Goal: Task Accomplishment & Management: Manage account settings

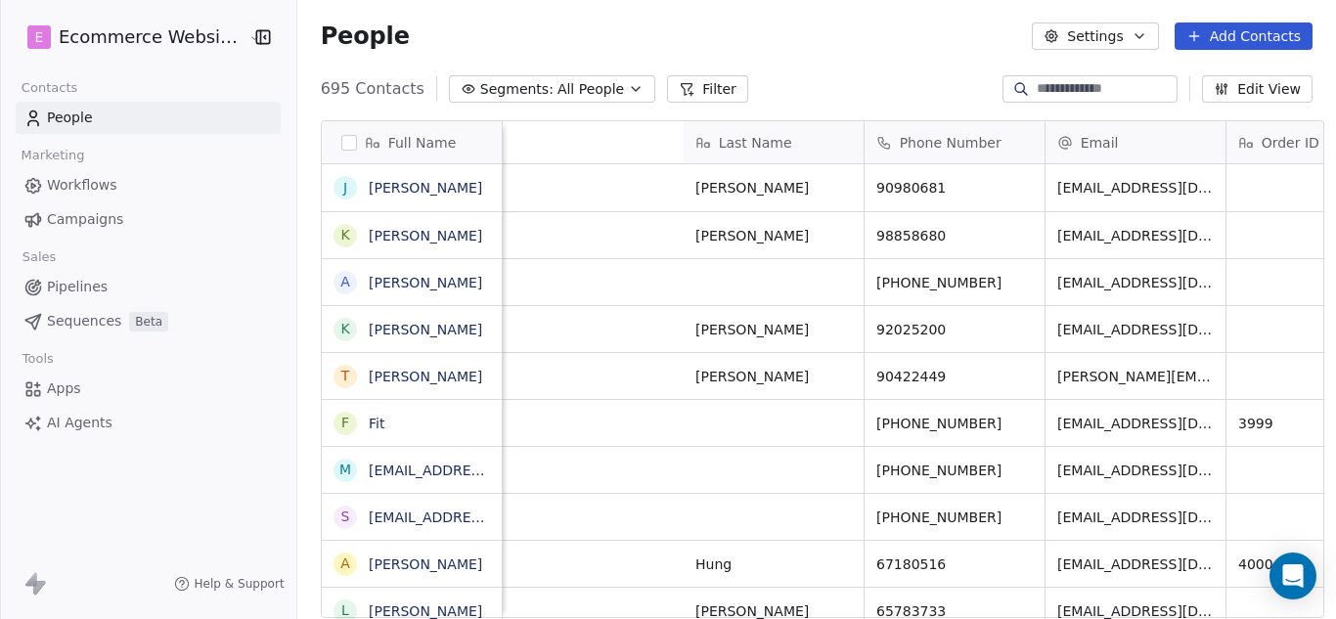
scroll to position [530, 1035]
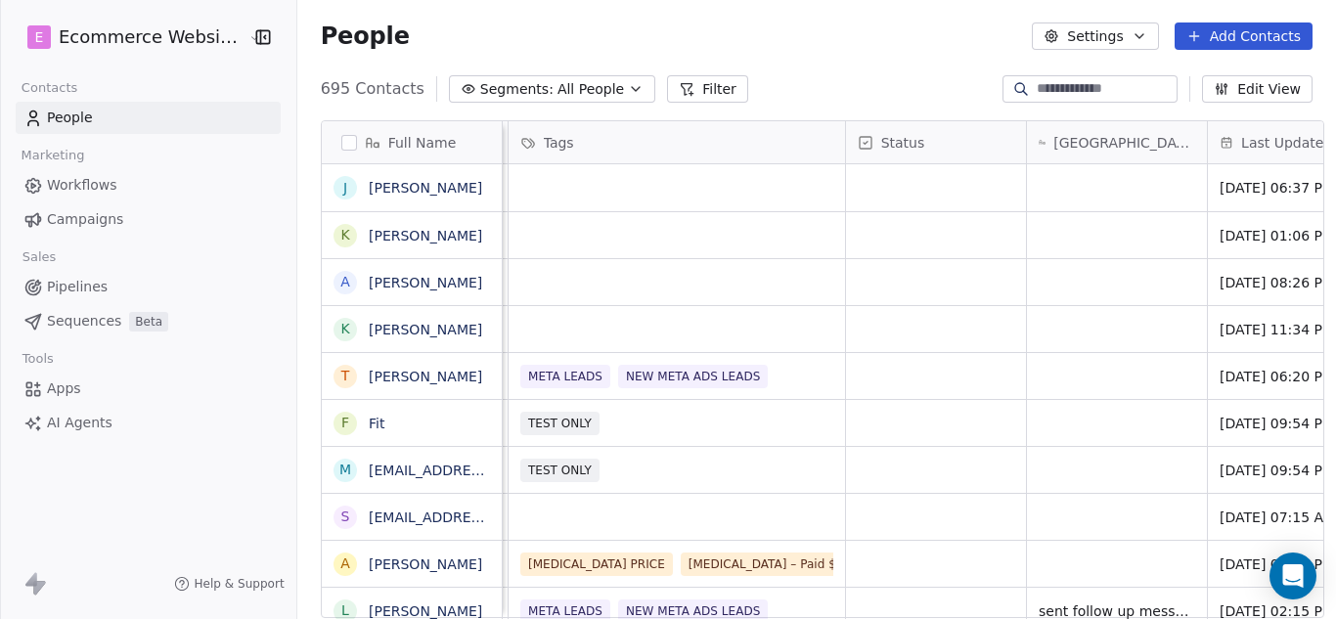
click at [1039, 92] on input at bounding box center [1105, 89] width 137 height 20
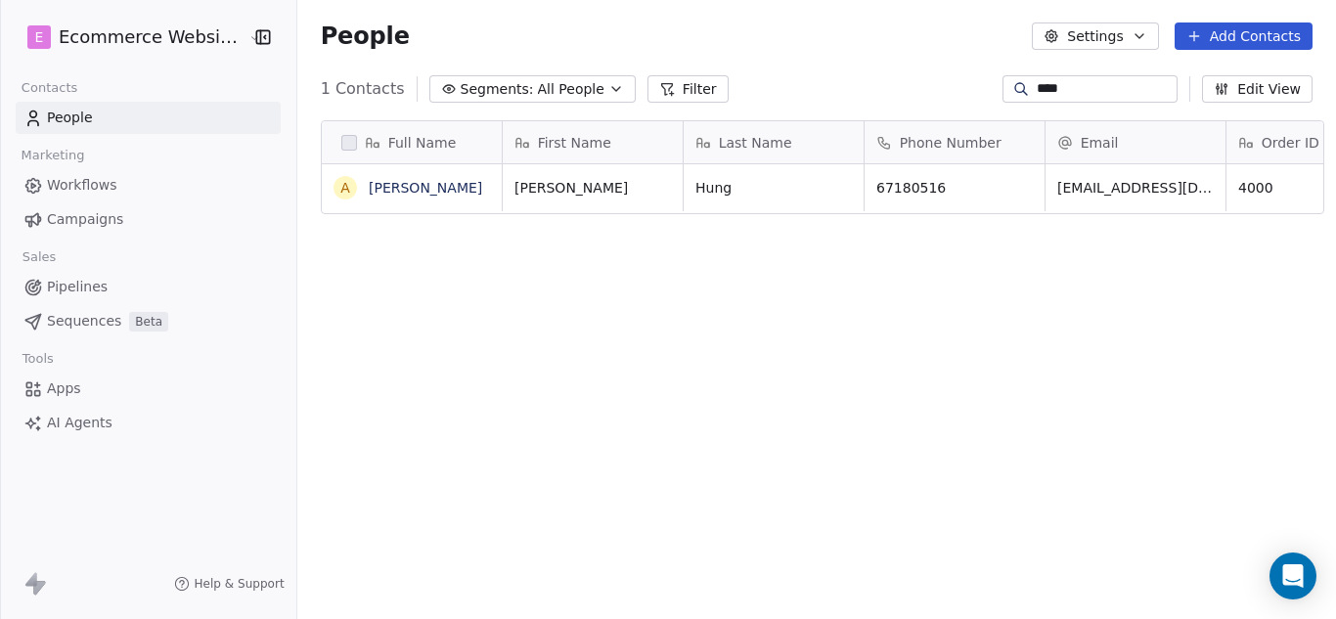
type input "****"
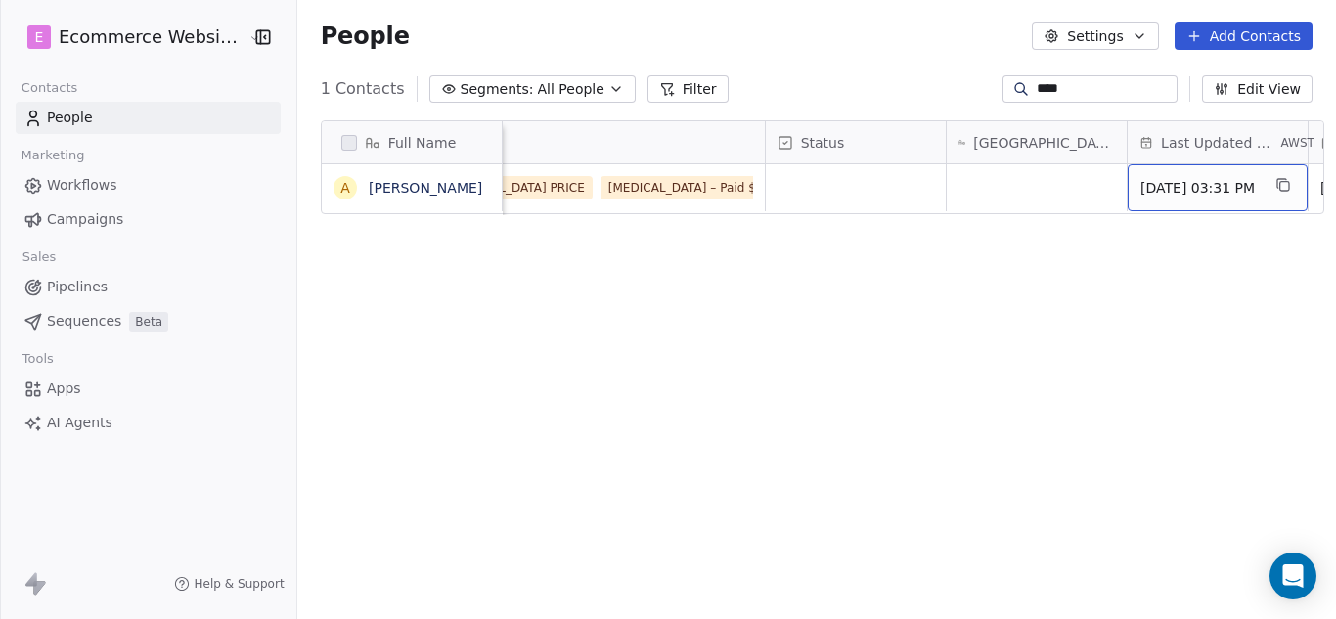
scroll to position [0, 1160]
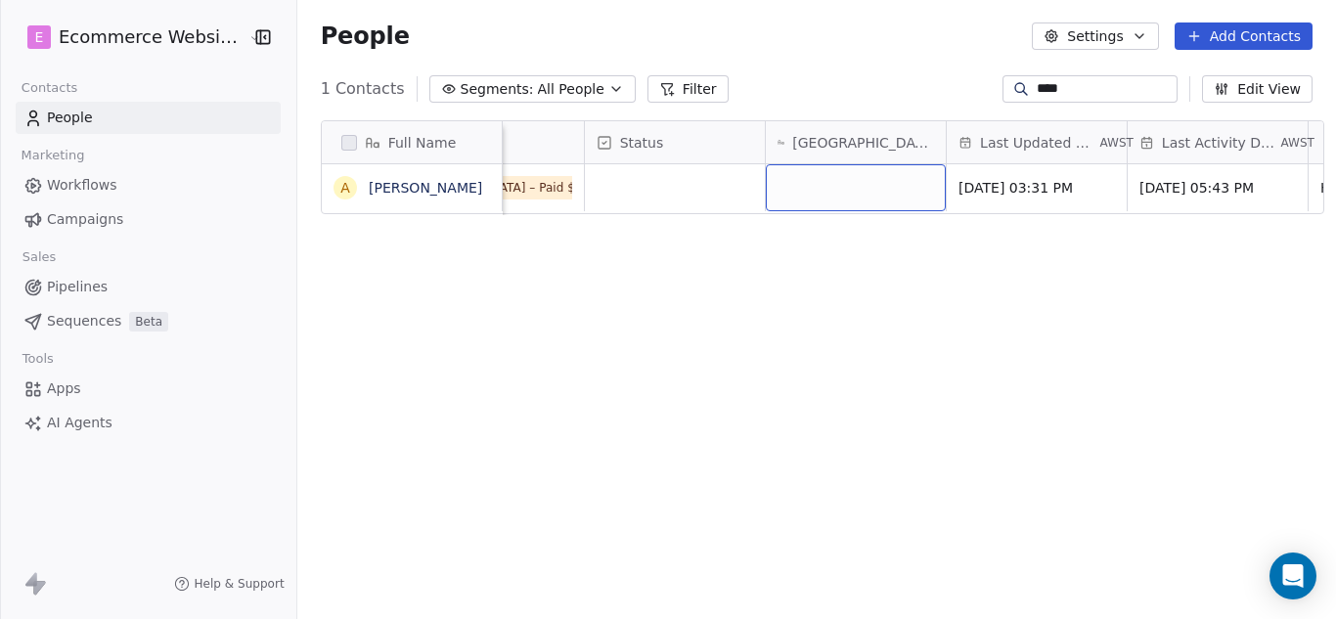
click at [844, 186] on div "grid" at bounding box center [856, 187] width 180 height 47
click at [852, 198] on textarea at bounding box center [844, 195] width 178 height 61
type textarea "*"
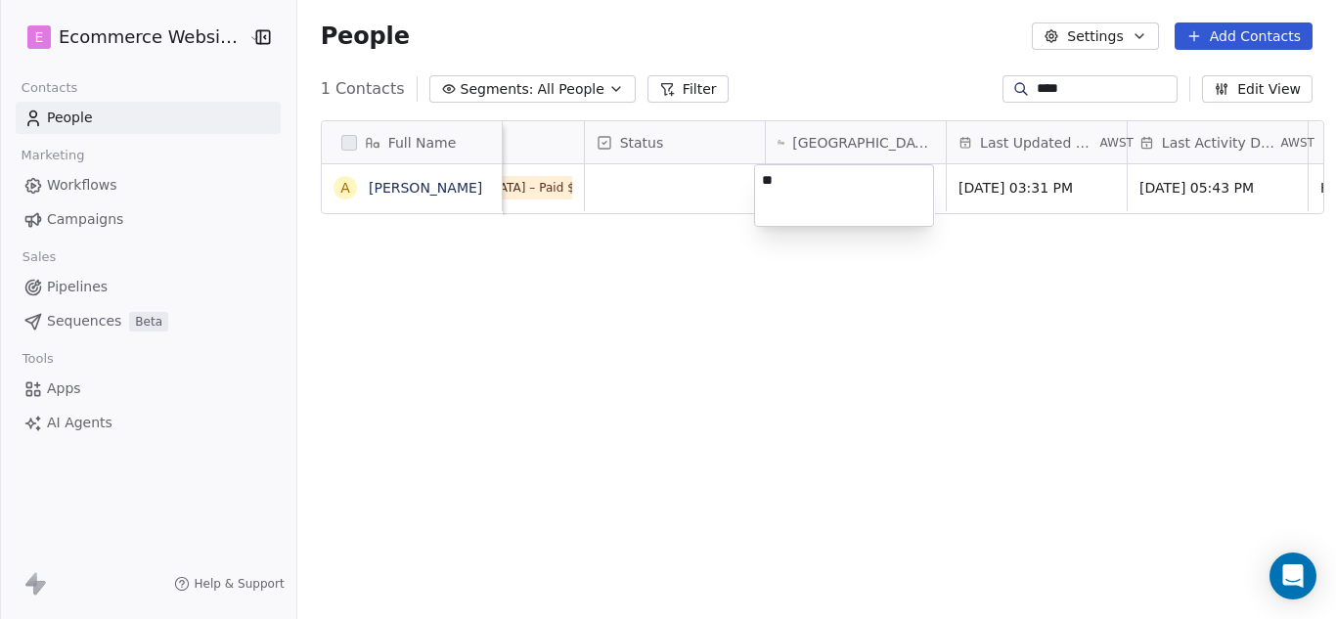
type textarea "*"
click at [99, 181] on html "E Ecommerce Website Builder Contacts People Marketing Workflows Campaigns Sales…" at bounding box center [668, 309] width 1336 height 619
click at [162, 121] on link "People" at bounding box center [148, 118] width 265 height 32
click at [563, 94] on span "All People" at bounding box center [571, 89] width 66 height 21
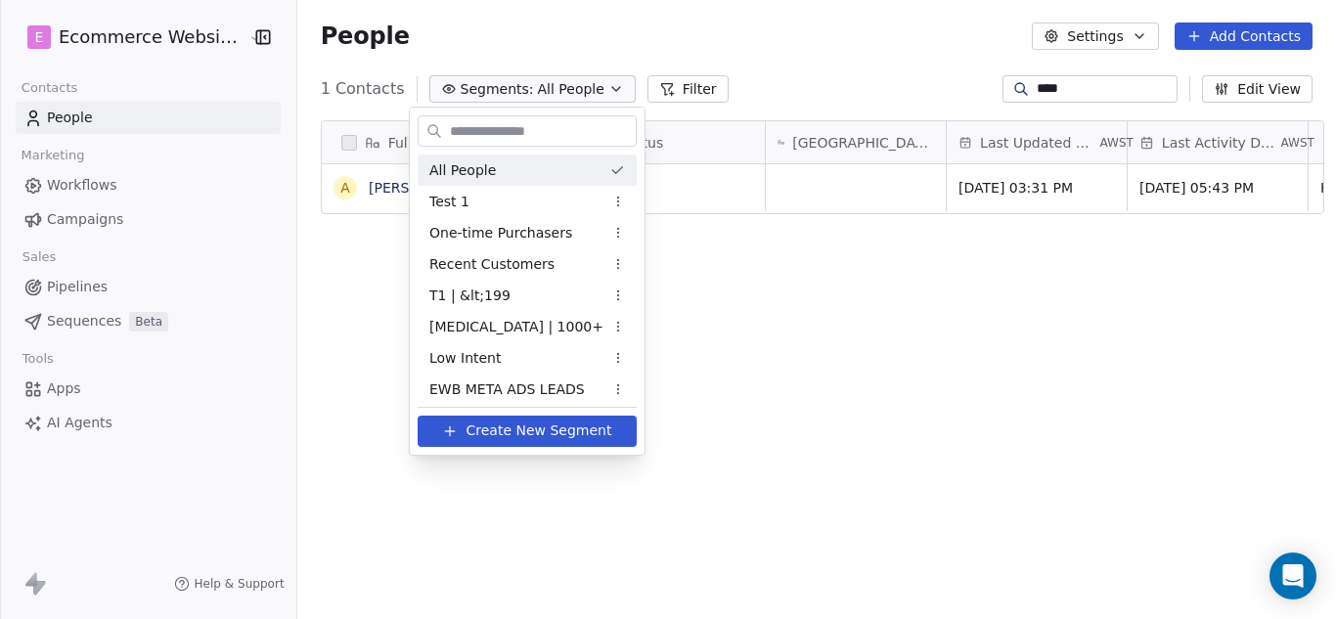
click at [792, 63] on html "E Ecommerce Website Builder Contacts People Marketing Workflows Campaigns Sales…" at bounding box center [668, 309] width 1336 height 619
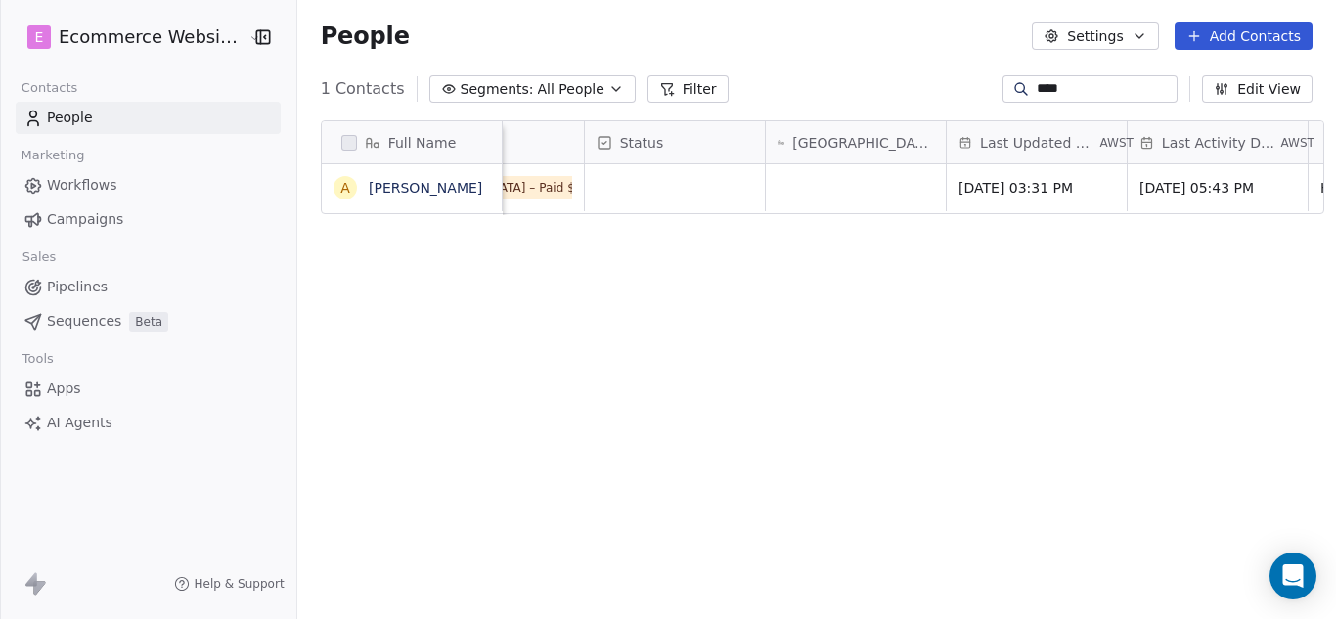
click at [1044, 87] on input "****" at bounding box center [1105, 89] width 137 height 20
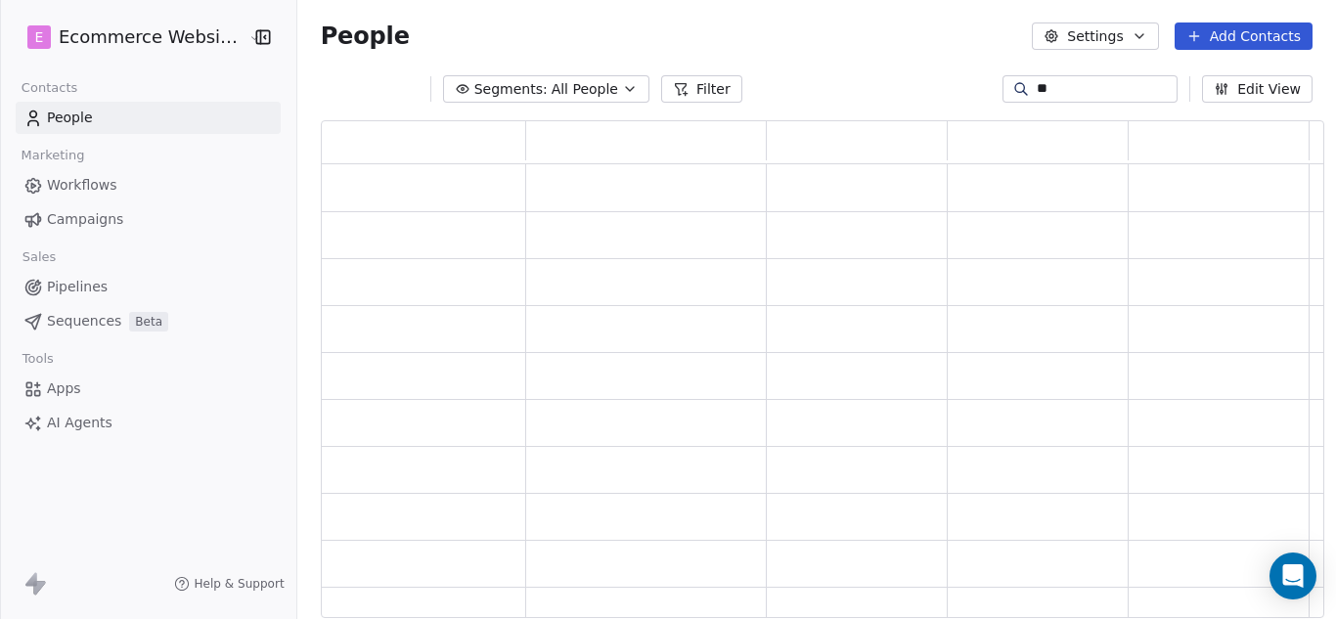
type input "*"
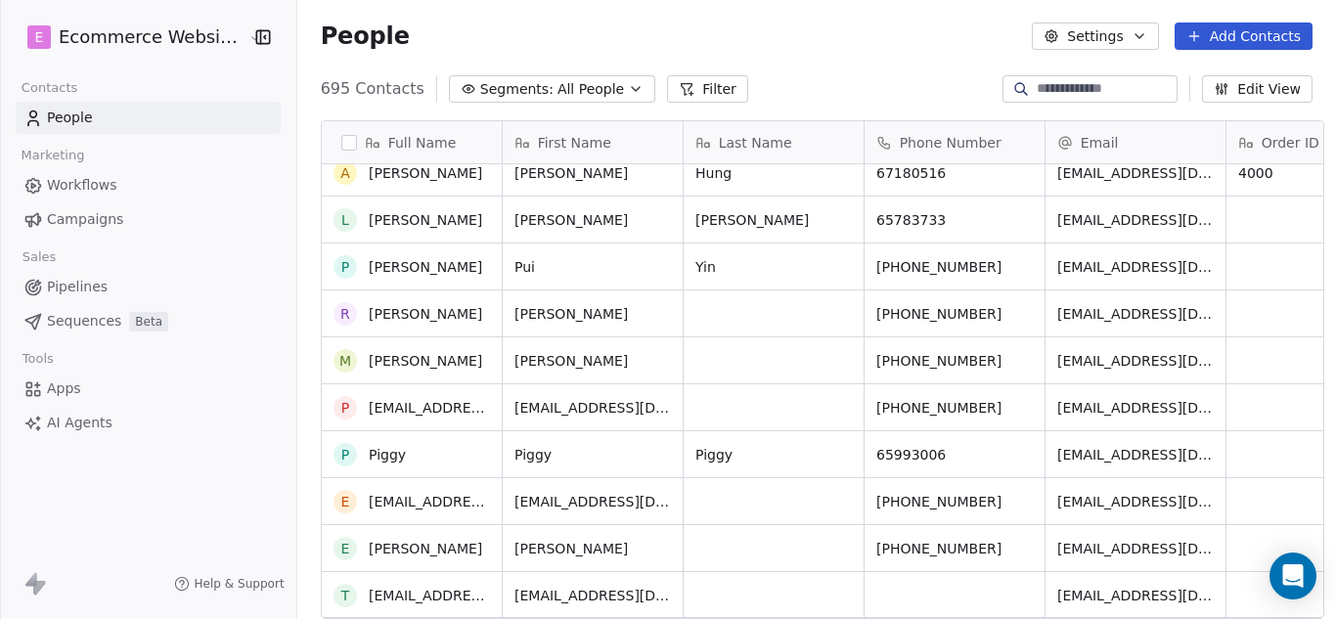
scroll to position [0, 0]
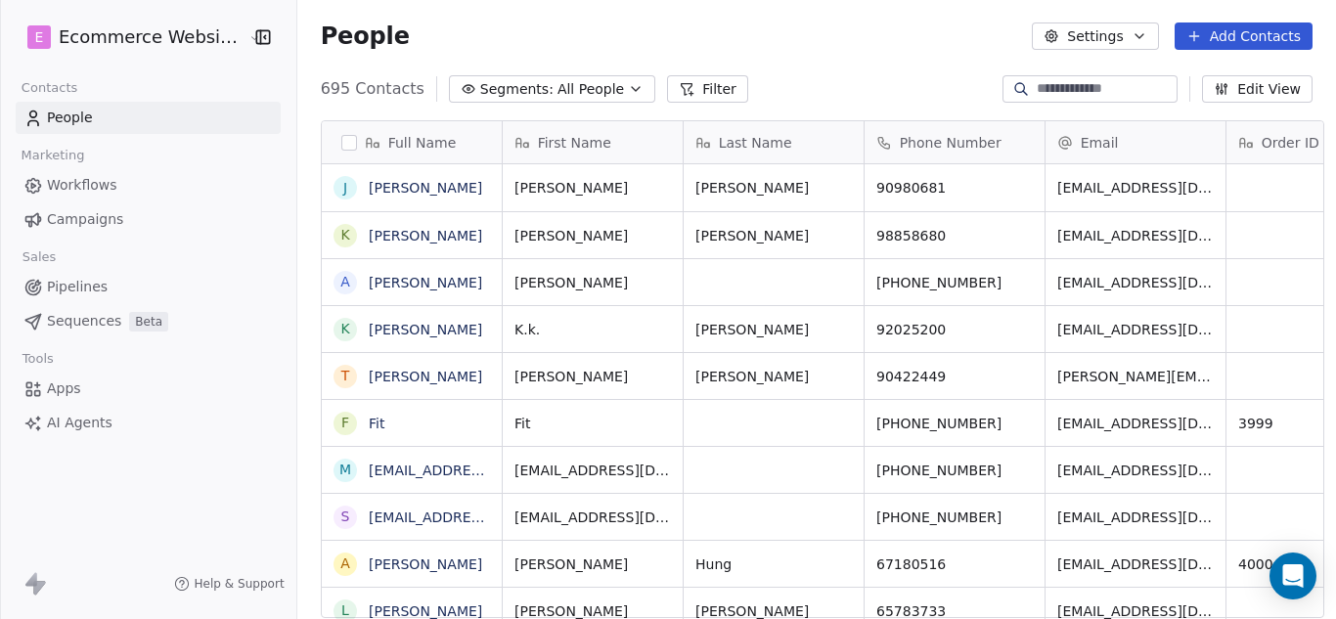
click at [1039, 87] on input at bounding box center [1105, 89] width 137 height 20
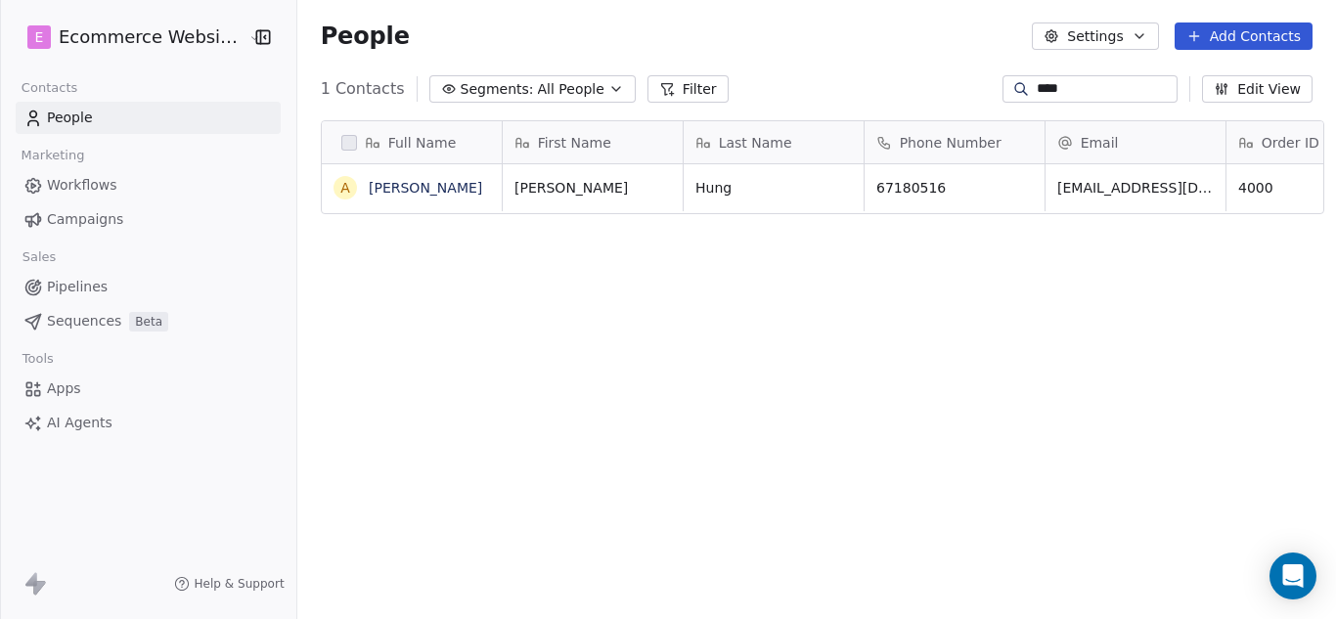
scroll to position [530, 1035]
type input "****"
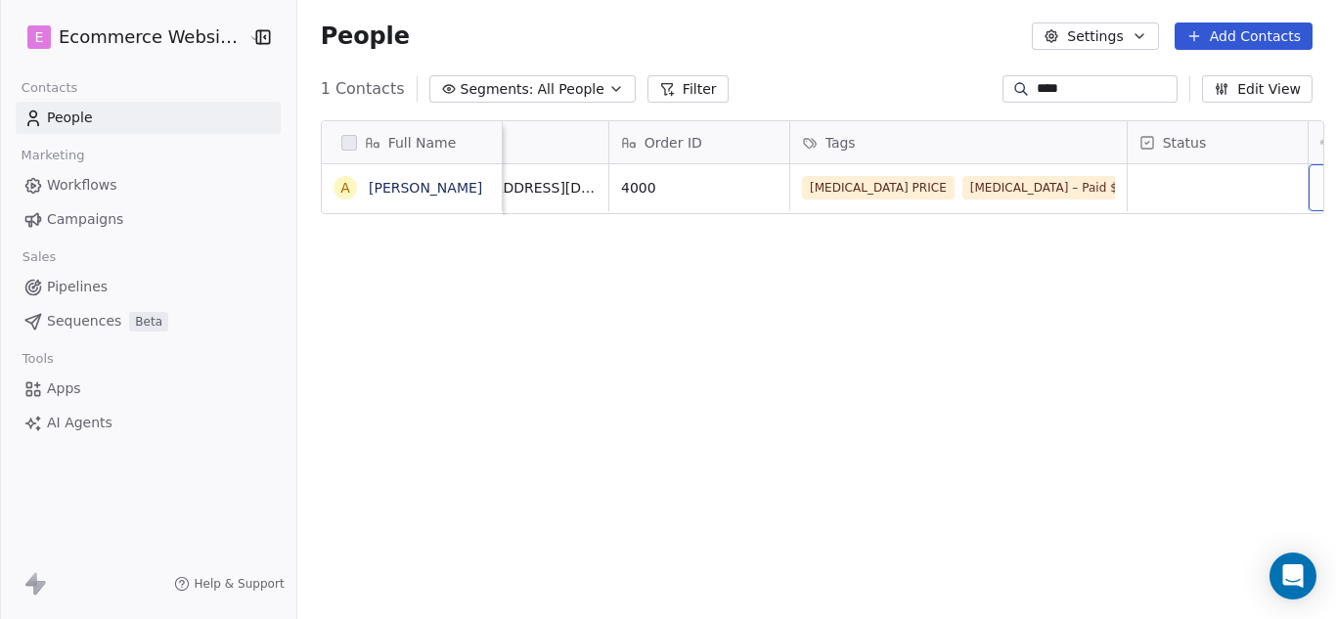
scroll to position [0, 798]
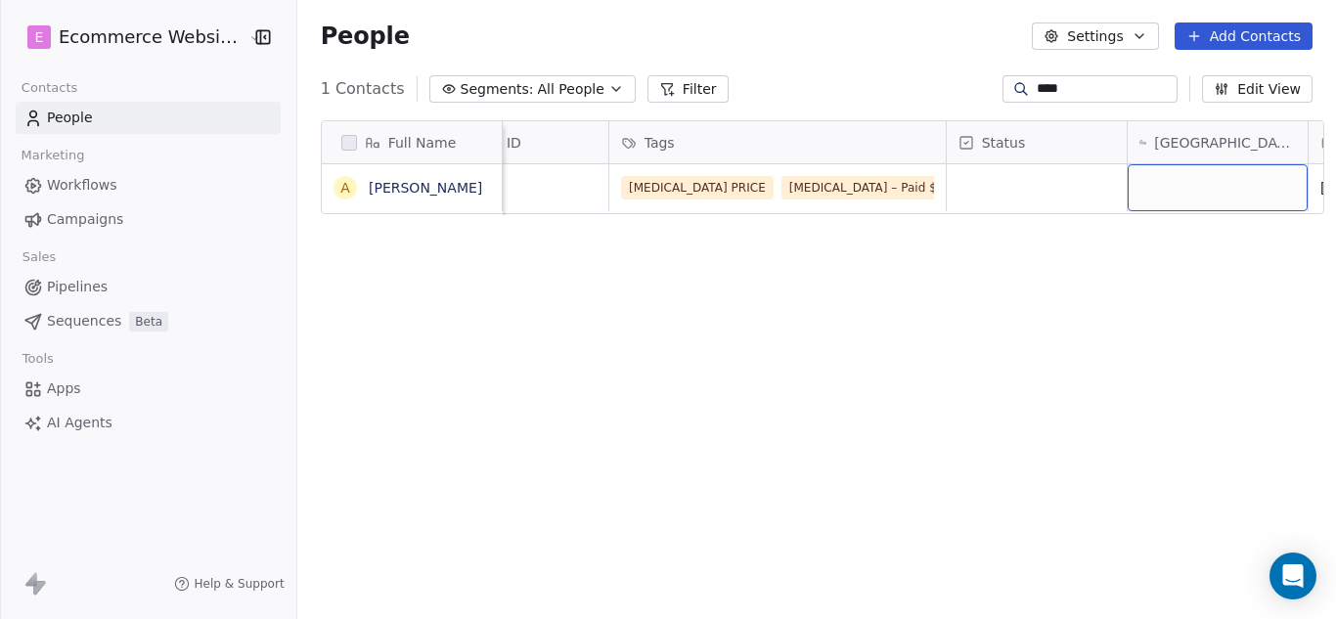
click at [1182, 175] on div "grid" at bounding box center [1218, 187] width 180 height 47
click at [1181, 185] on div "grid" at bounding box center [1218, 187] width 180 height 47
type textarea "**********"
click at [1066, 195] on html "**********" at bounding box center [668, 309] width 1336 height 619
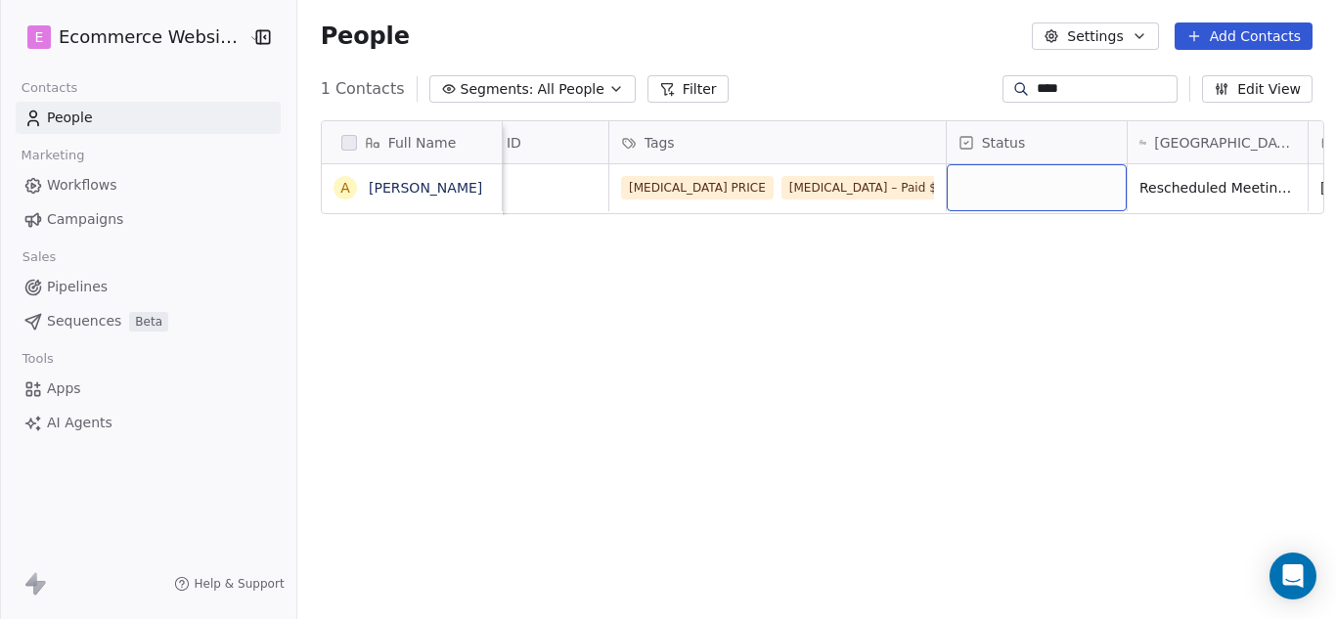
click at [991, 175] on div "grid" at bounding box center [1037, 187] width 180 height 47
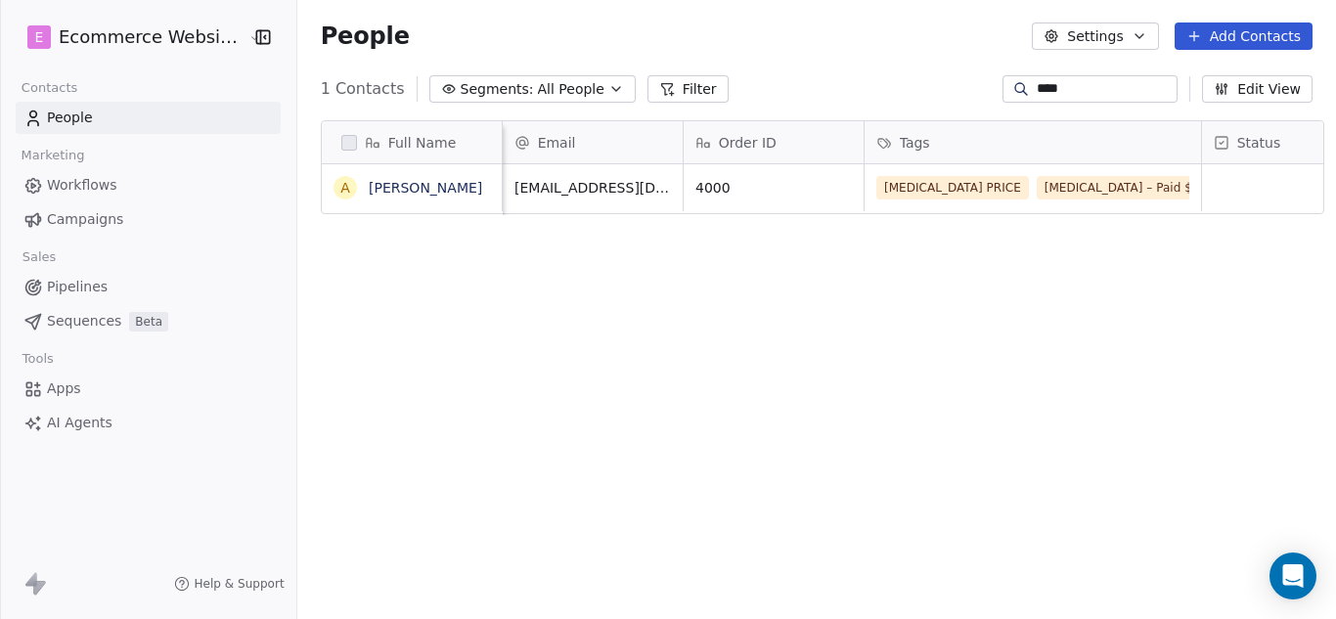
scroll to position [0, 362]
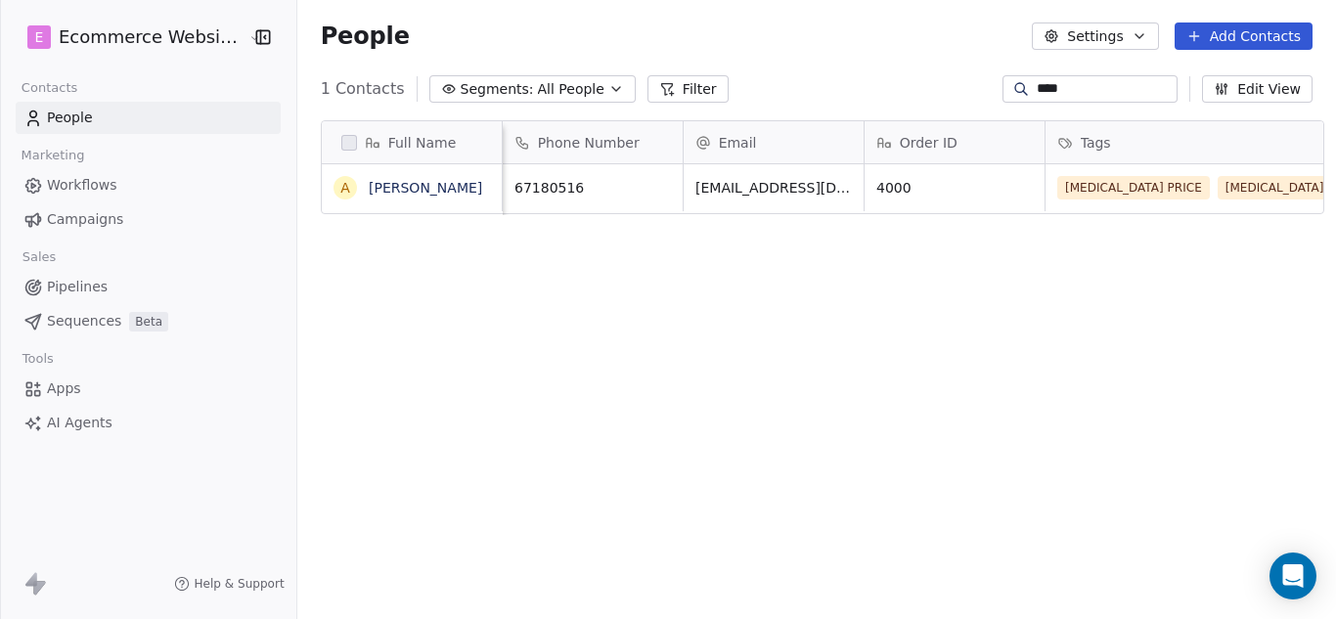
drag, startPoint x: 1092, startPoint y: 92, endPoint x: 988, endPoint y: 86, distance: 104.8
click at [1002, 90] on div "****" at bounding box center [1089, 88] width 175 height 27
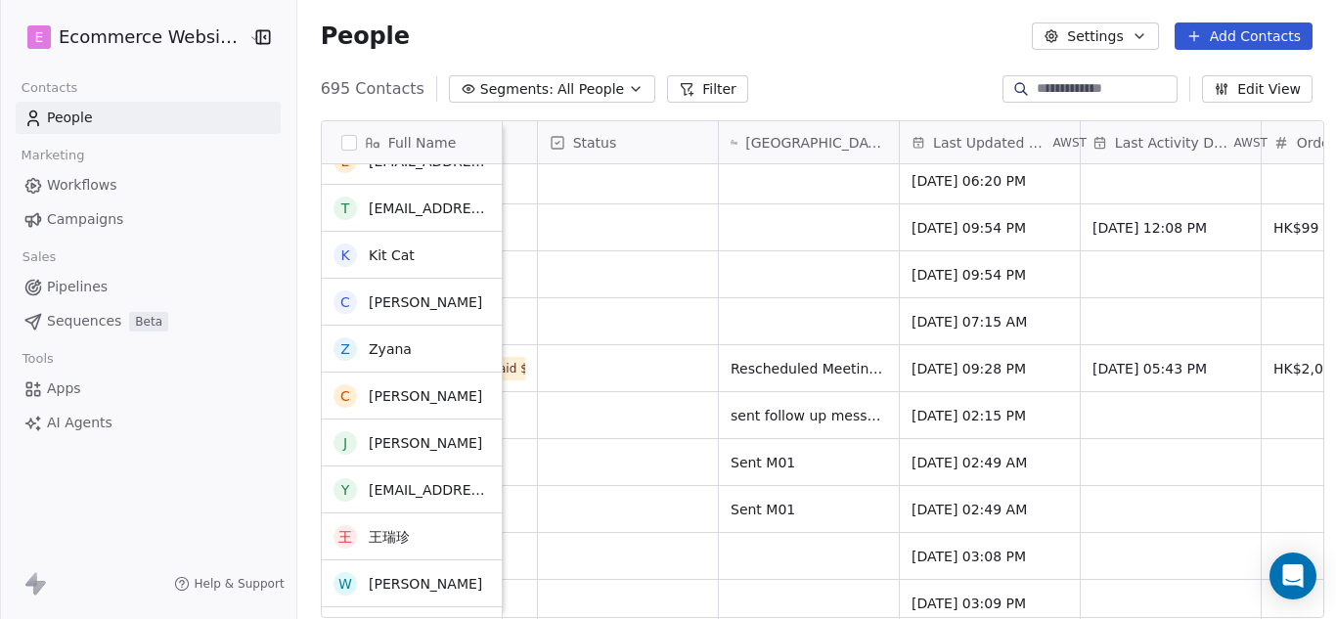
scroll to position [196, 0]
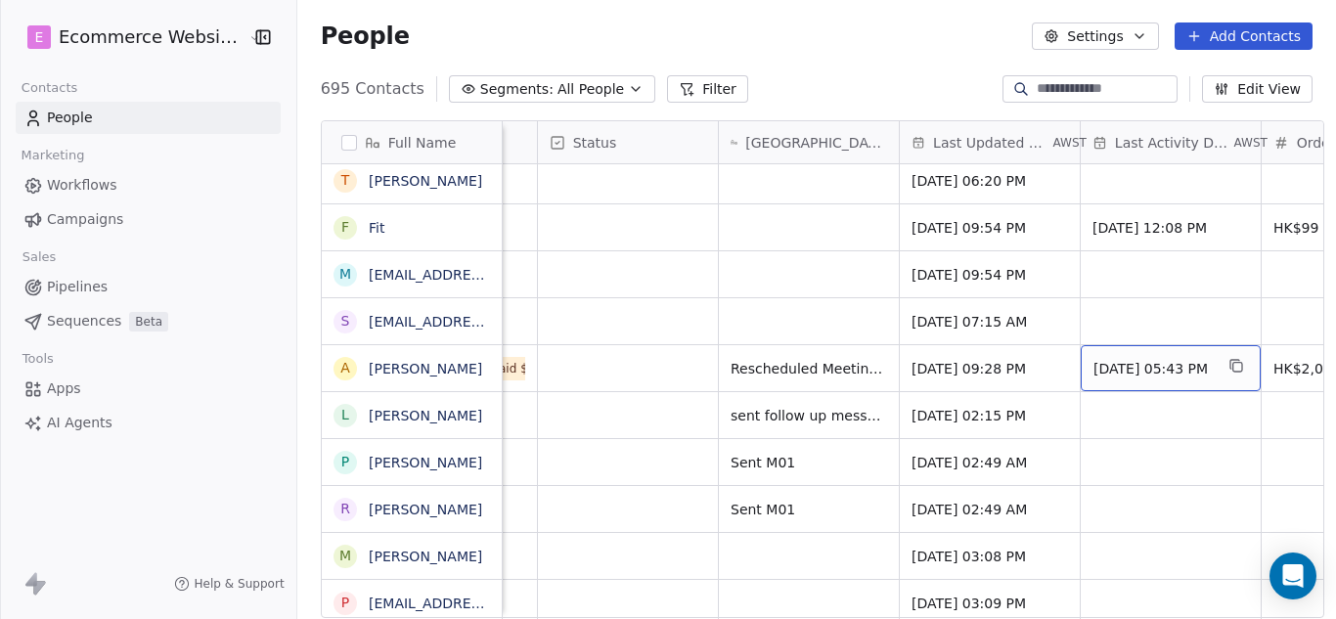
click at [1127, 365] on span "[DATE] 05:43 PM" at bounding box center [1152, 369] width 119 height 20
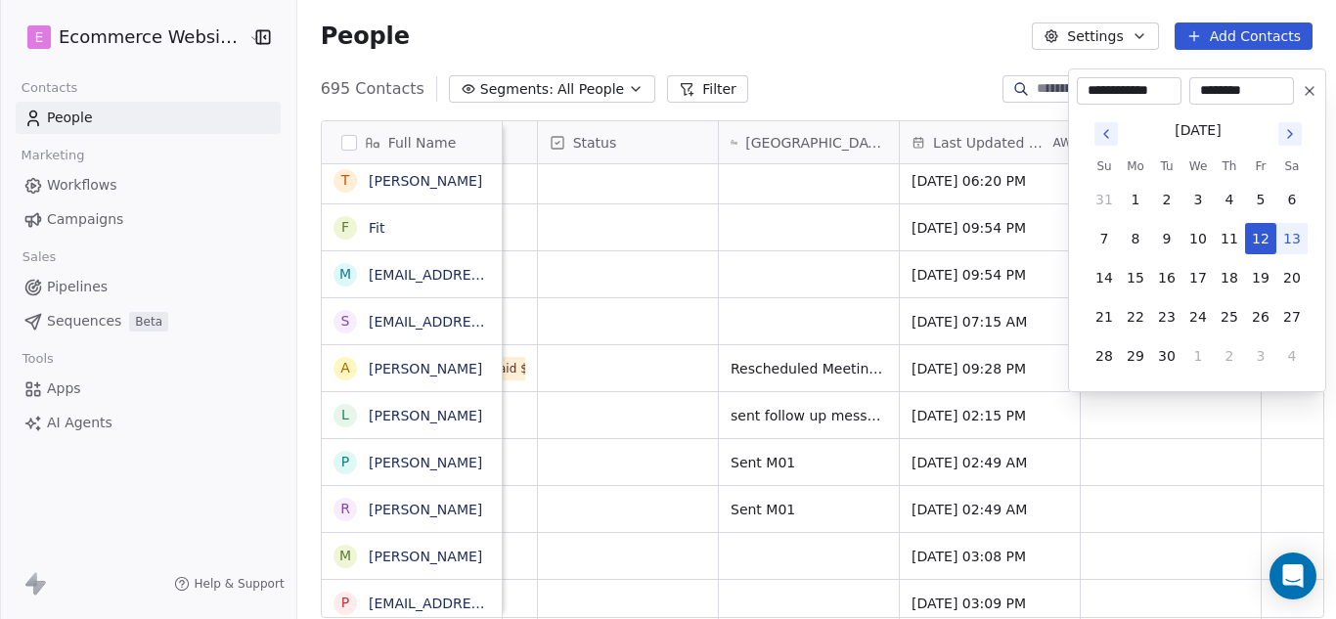
click at [1126, 365] on button "29" at bounding box center [1135, 355] width 31 height 31
click at [1301, 232] on button "13" at bounding box center [1291, 238] width 31 height 31
type input "**********"
click at [1175, 410] on html "E Ecommerce Website Builder Contacts People Marketing Workflows Campaigns Sales…" at bounding box center [668, 309] width 1336 height 619
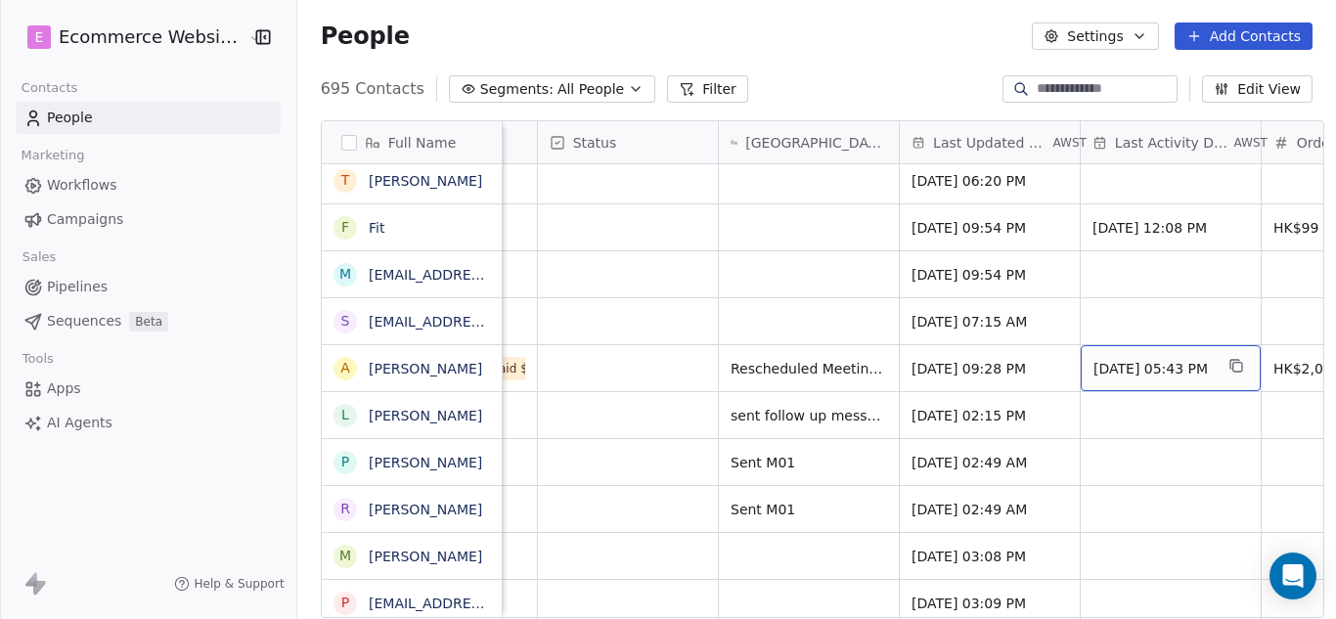
click at [1186, 367] on span "[DATE] 05:43 PM" at bounding box center [1152, 369] width 119 height 20
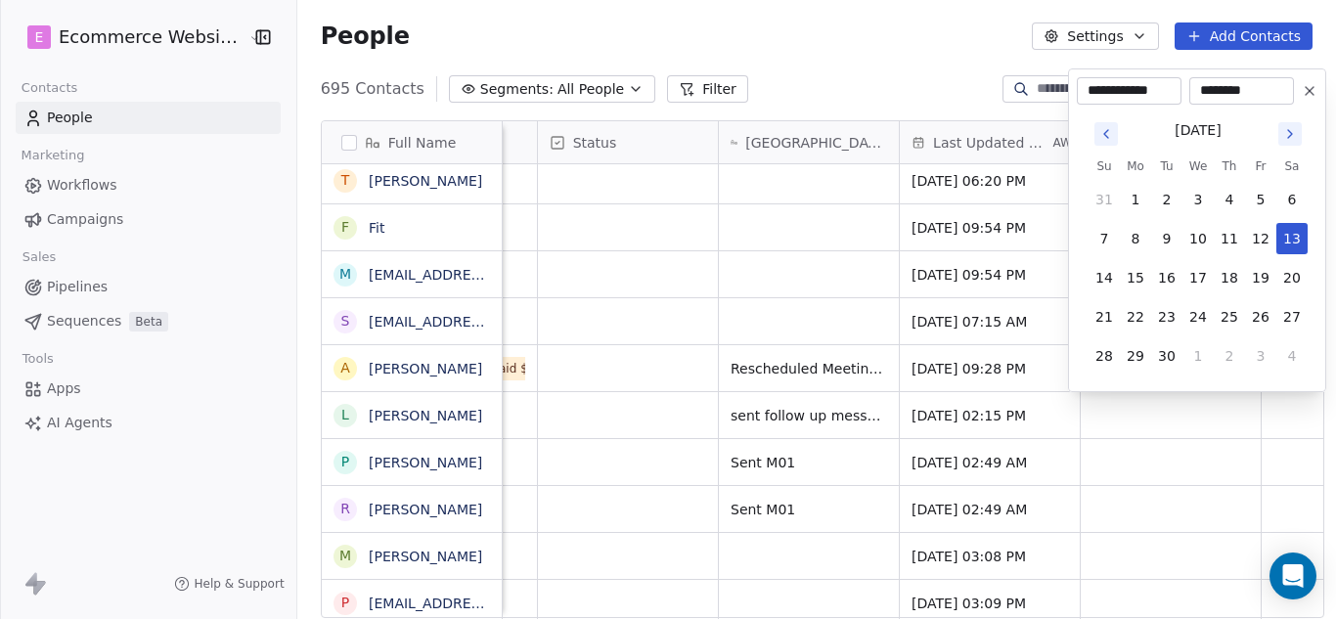
click at [1190, 432] on html "E Ecommerce Website Builder Contacts People Marketing Workflows Campaigns Sales…" at bounding box center [668, 309] width 1336 height 619
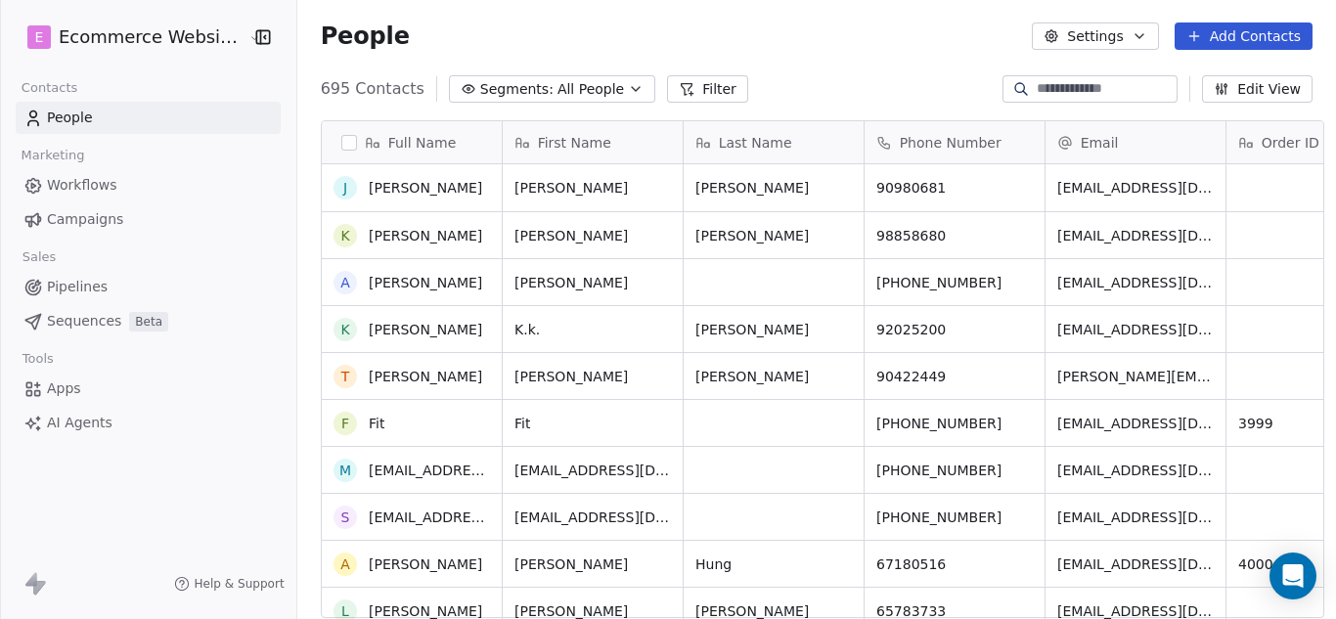
scroll to position [293, 0]
